Goal: Information Seeking & Learning: Find specific fact

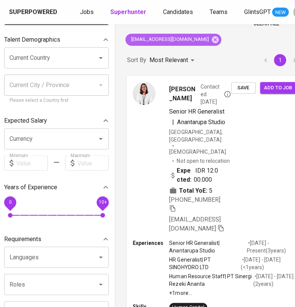
click at [212, 39] on icon at bounding box center [215, 39] width 7 height 7
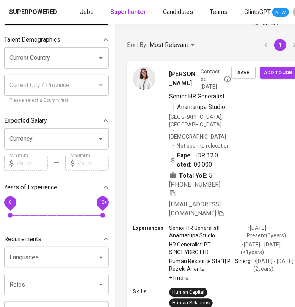
scroll to position [0, 11]
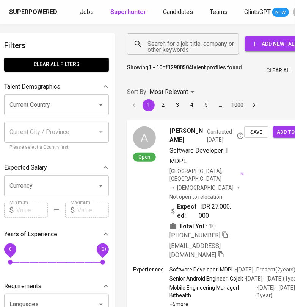
click at [171, 44] on input "Search for a job title, company or other keywords" at bounding box center [185, 44] width 78 height 14
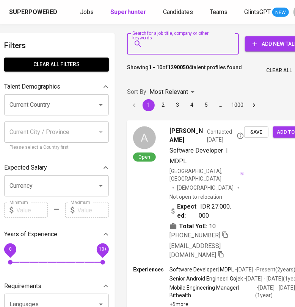
paste input "[PERSON_NAME]"
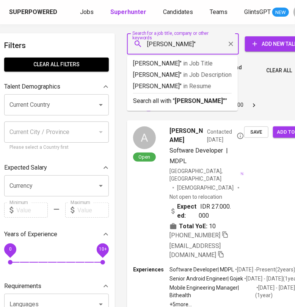
type input ""[PERSON_NAME]""
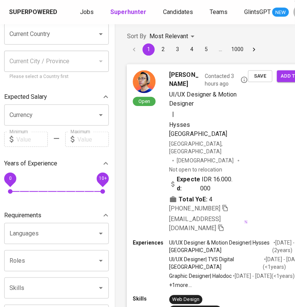
scroll to position [0, 11]
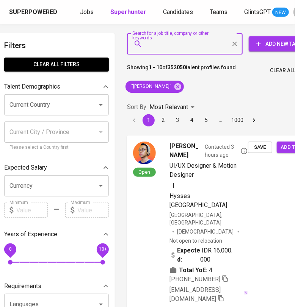
click at [164, 43] on input "Search for a job title, company or other keywords" at bounding box center [187, 44] width 82 height 14
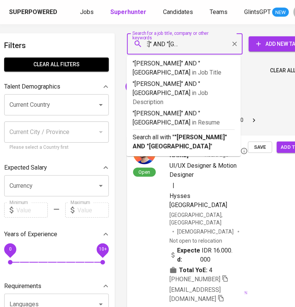
type input ""[PERSON_NAME]" AND "[GEOGRAPHIC_DATA]""
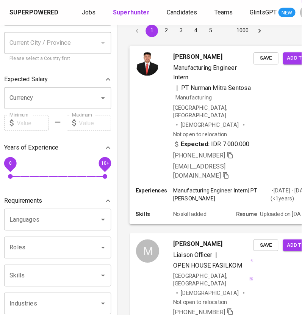
scroll to position [94, 11]
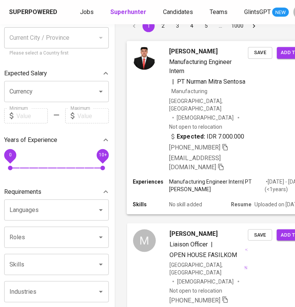
click at [260, 146] on div "[PERSON_NAME] Manufacturing Engineer Intern | PT Nurman Mitra Sentosa Manufactu…" at bounding box center [223, 109] width 192 height 137
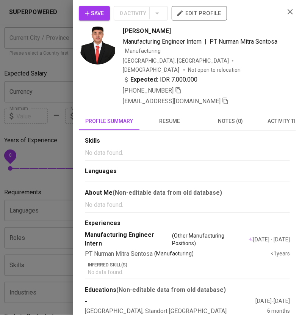
click at [107, 43] on img at bounding box center [98, 46] width 38 height 38
click at [102, 38] on img at bounding box center [98, 46] width 38 height 38
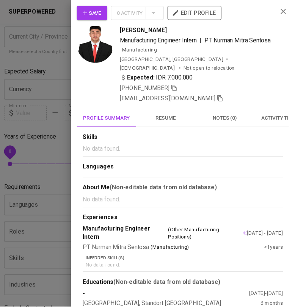
scroll to position [29, 0]
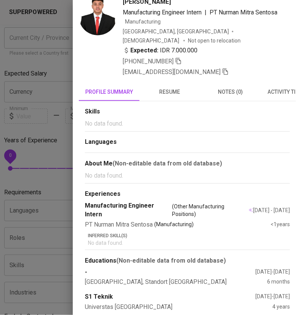
click at [39, 87] on div at bounding box center [151, 157] width 302 height 315
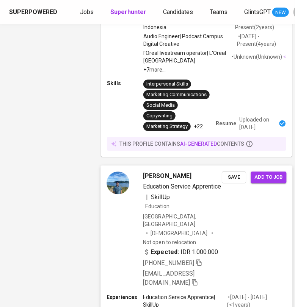
scroll to position [735, 37]
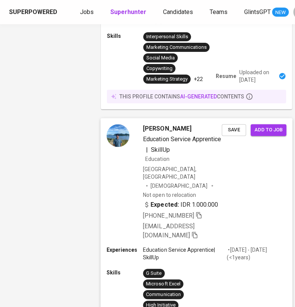
click at [244, 165] on div "[PERSON_NAME] Education Service Apprentice | SkillUp Education [GEOGRAPHIC_DATA…" at bounding box center [196, 182] width 192 height 128
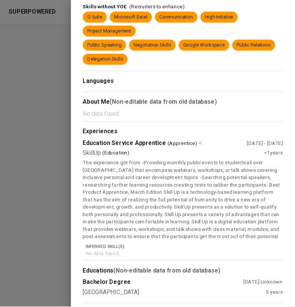
scroll to position [0, 0]
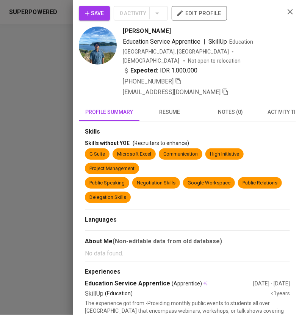
click at [173, 107] on span "resume" at bounding box center [170, 111] width 52 height 9
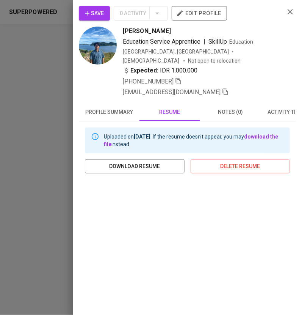
click at [24, 78] on div at bounding box center [151, 157] width 302 height 315
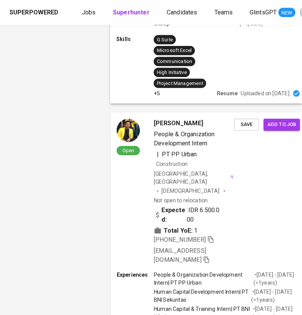
scroll to position [972, 30]
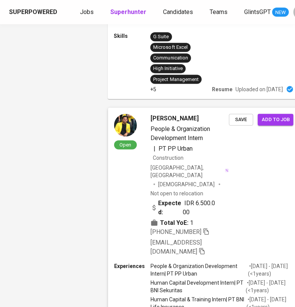
click at [245, 135] on div "Open [PERSON_NAME] People & Organization Development Intern | PT PP Urban Const…" at bounding box center [203, 185] width 191 height 155
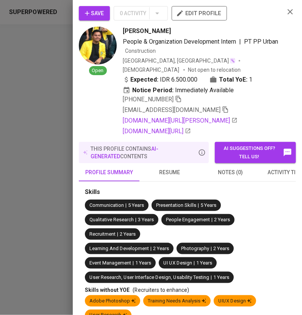
click at [95, 49] on img at bounding box center [98, 46] width 38 height 38
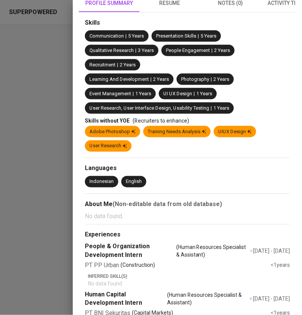
scroll to position [0, 0]
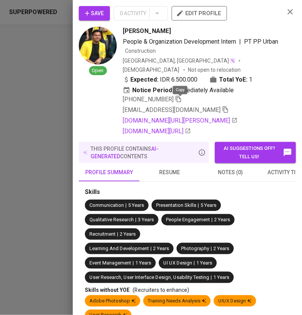
click at [179, 99] on icon "button" at bounding box center [178, 99] width 7 height 7
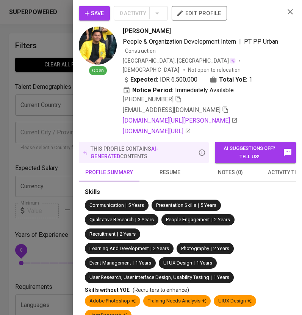
scroll to position [972, 30]
